Goal: Find specific page/section: Find specific page/section

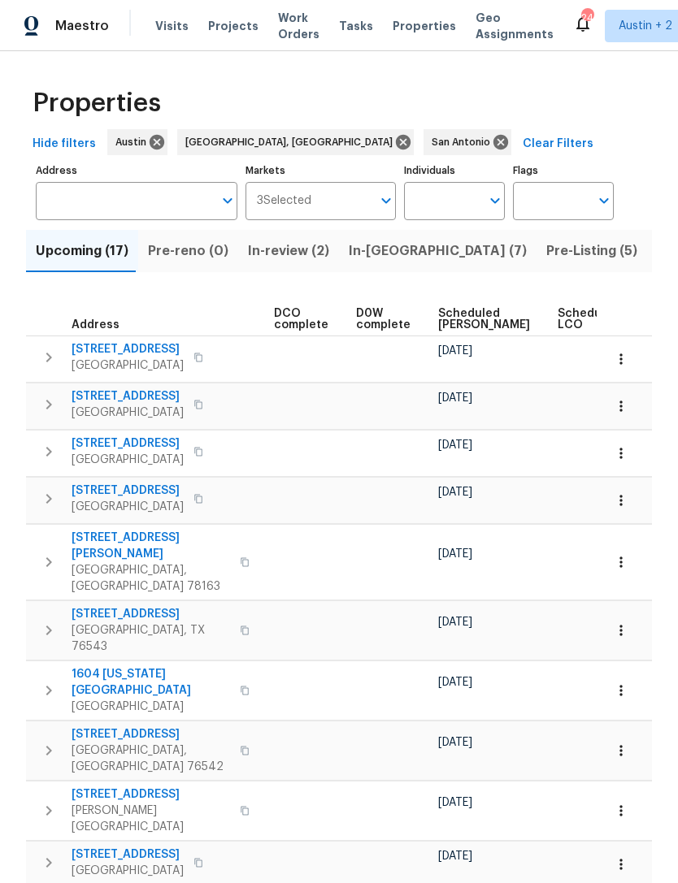
scroll to position [0, 370]
click at [440, 319] on span "Scheduled [PERSON_NAME]" at bounding box center [483, 319] width 92 height 23
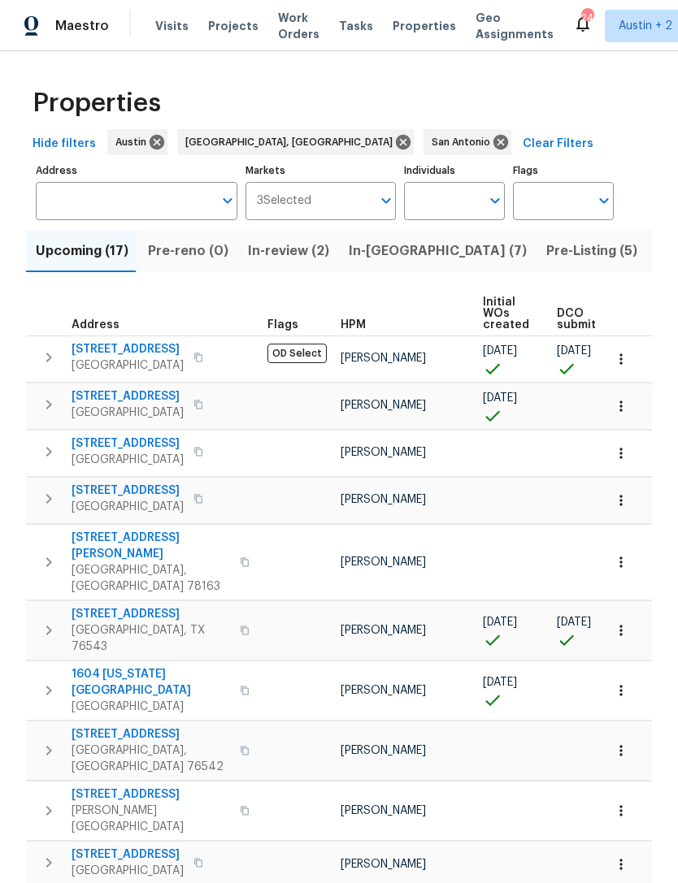
click at [362, 255] on span "In-reno (7)" at bounding box center [438, 251] width 178 height 23
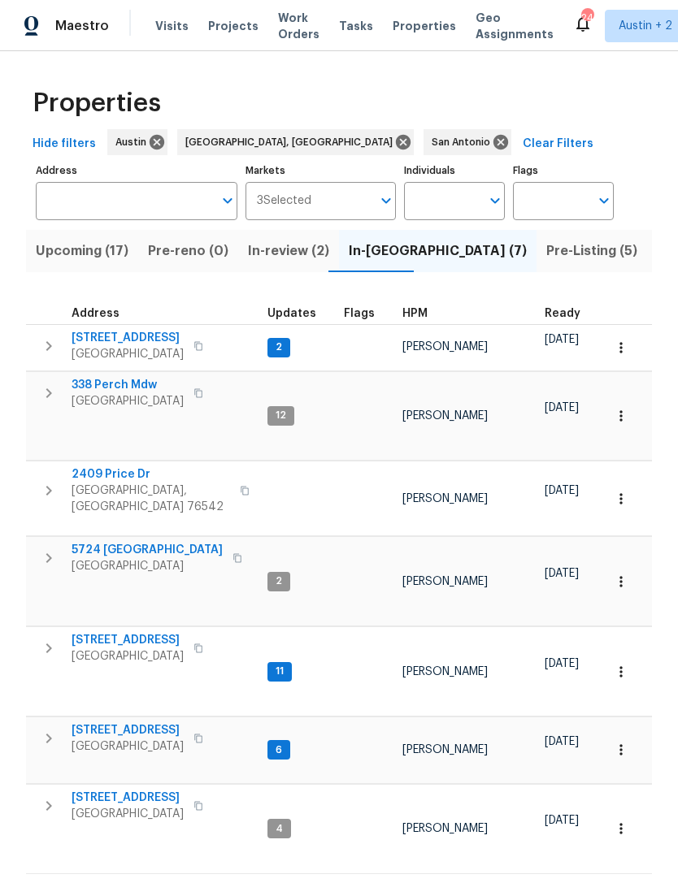
click at [546, 258] on span "Pre-Listing (5)" at bounding box center [591, 251] width 91 height 23
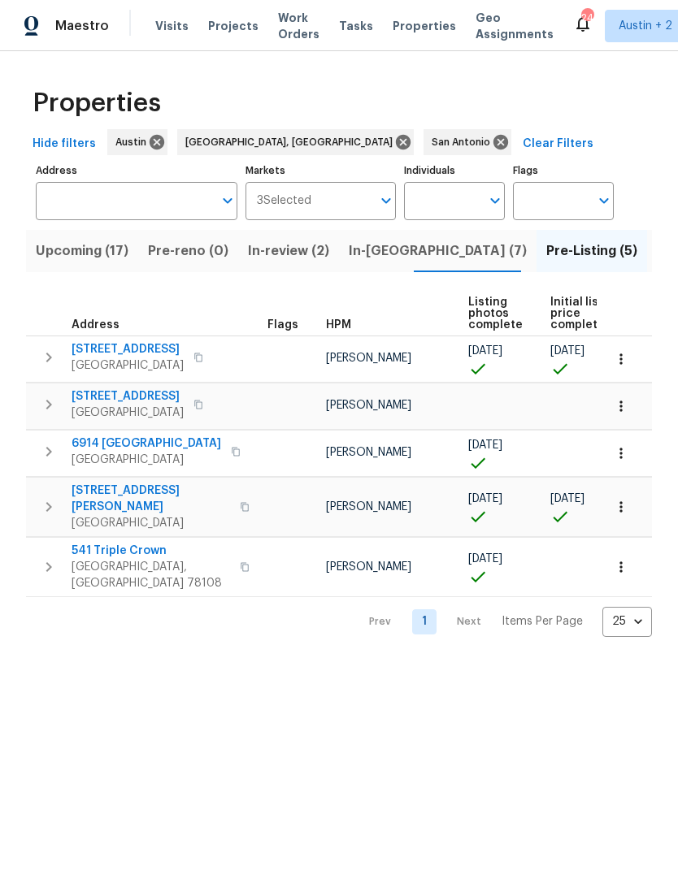
click at [42, 410] on icon "button" at bounding box center [49, 405] width 20 height 20
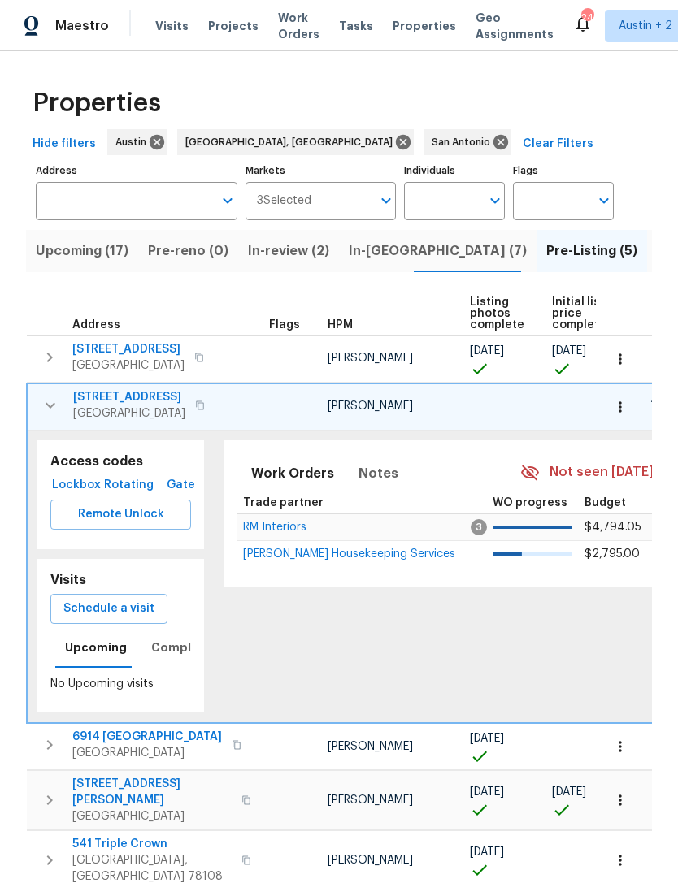
click at [41, 410] on icon "button" at bounding box center [51, 406] width 20 height 20
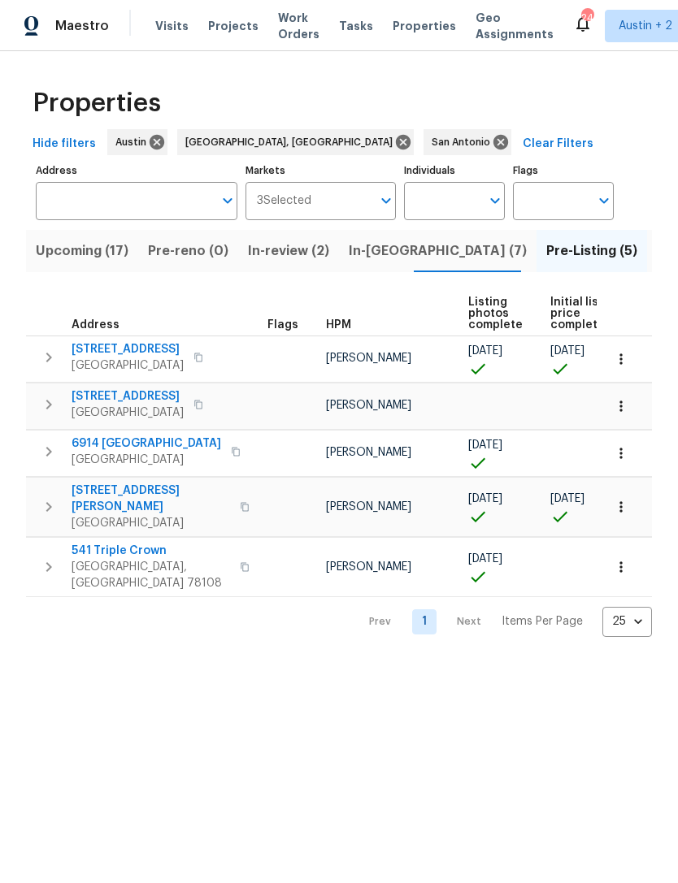
click at [191, 405] on button "button" at bounding box center [199, 404] width 20 height 23
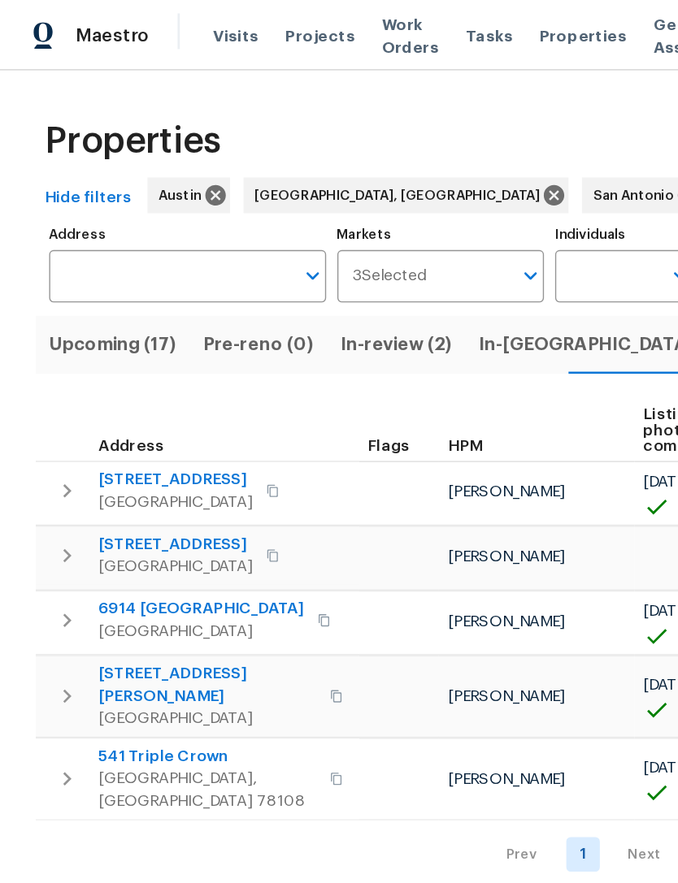
click at [48, 402] on icon "button" at bounding box center [49, 405] width 6 height 10
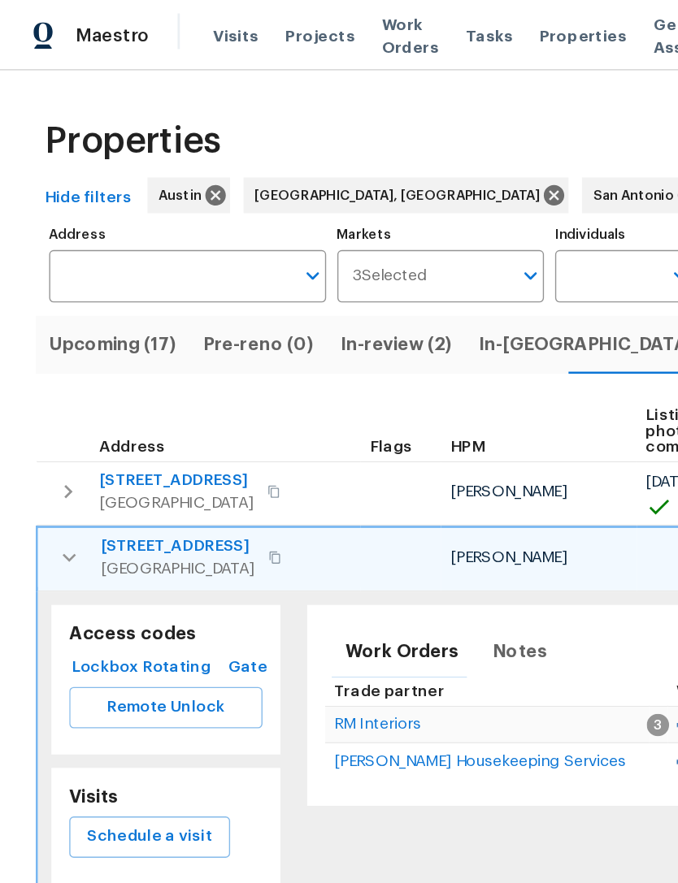
click at [146, 396] on span "1517 Silver Oak Trl" at bounding box center [129, 397] width 112 height 16
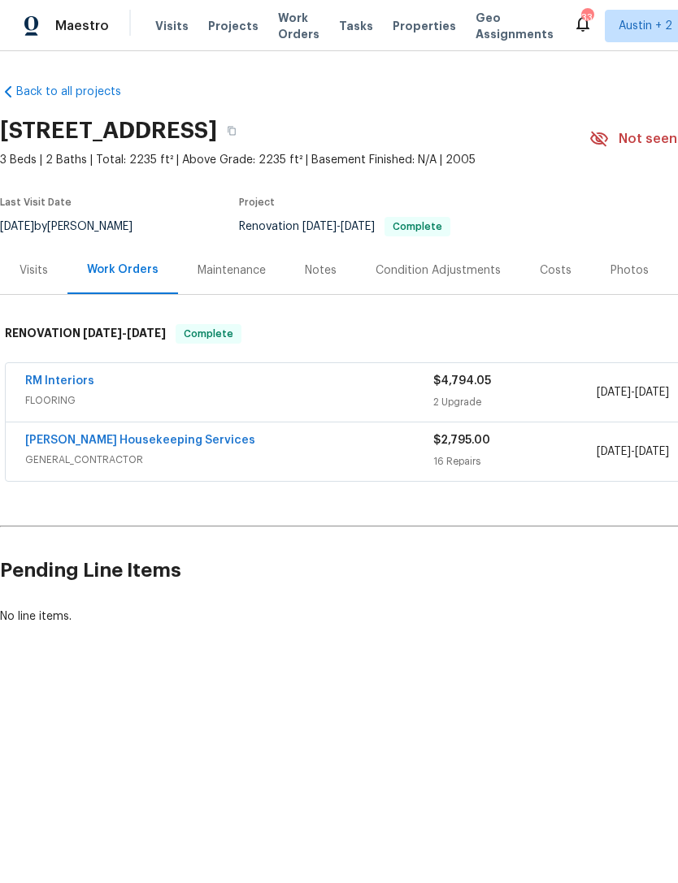
click at [610, 264] on div "Photos" at bounding box center [629, 271] width 38 height 16
